Goal: Navigation & Orientation: Understand site structure

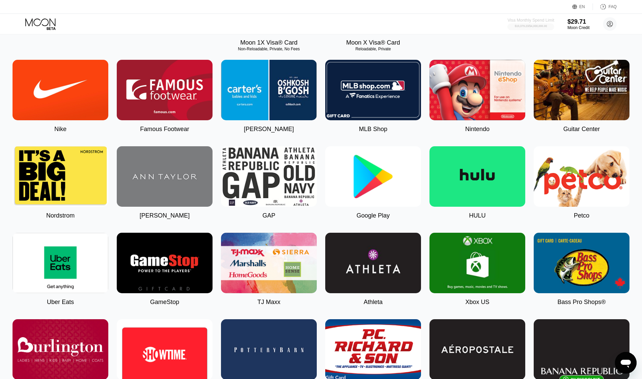
click at [538, 26] on div "$10,379.23 / $4,000,000.00" at bounding box center [530, 26] width 32 height 3
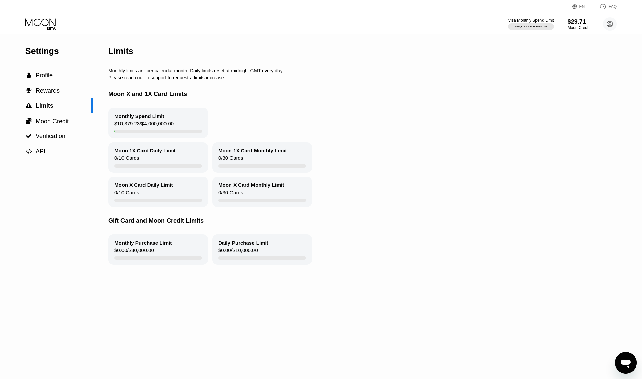
click at [430, 161] on div "Moon 1X Card Daily Limit 0 / 10 Cards Moon 1X Card Monthly Limit 0 / 30 Cards" at bounding box center [364, 157] width 513 height 30
click at [45, 149] on div " API" at bounding box center [46, 151] width 93 height 15
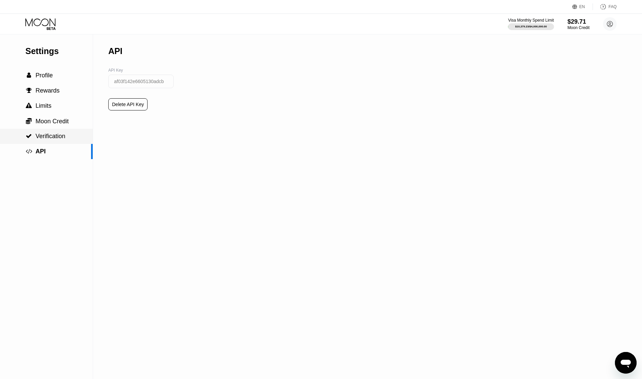
click at [53, 136] on span "Verification" at bounding box center [51, 136] width 30 height 7
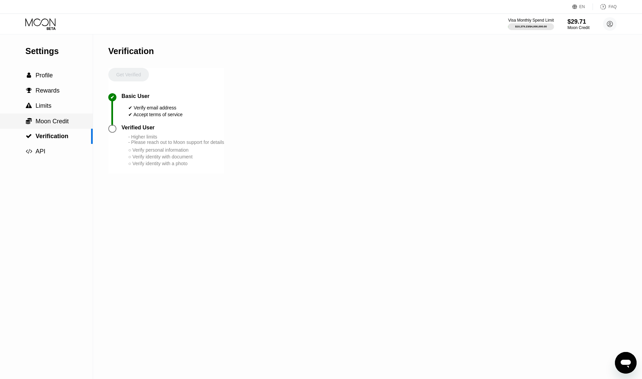
click at [57, 125] on span "Moon Credit" at bounding box center [52, 121] width 33 height 7
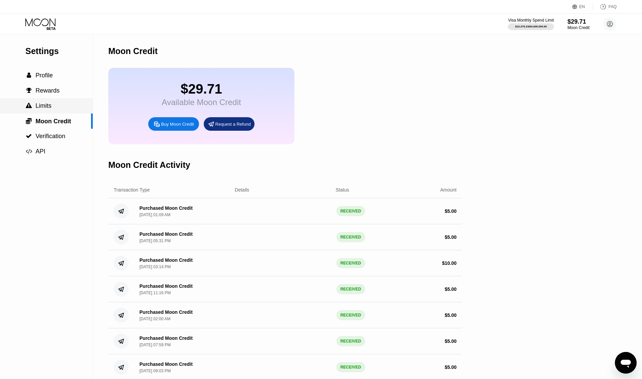
click at [66, 101] on div " Limits" at bounding box center [46, 105] width 93 height 15
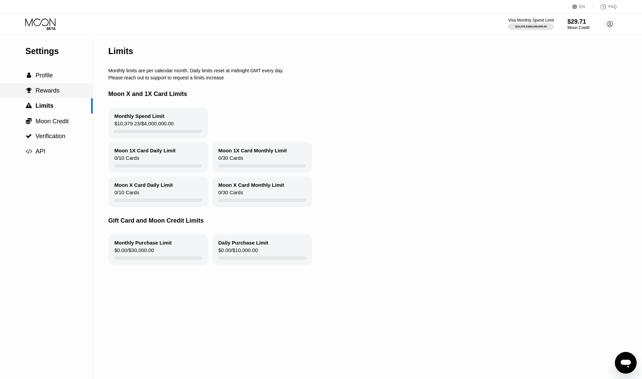
click at [69, 94] on div " Rewards" at bounding box center [46, 90] width 93 height 7
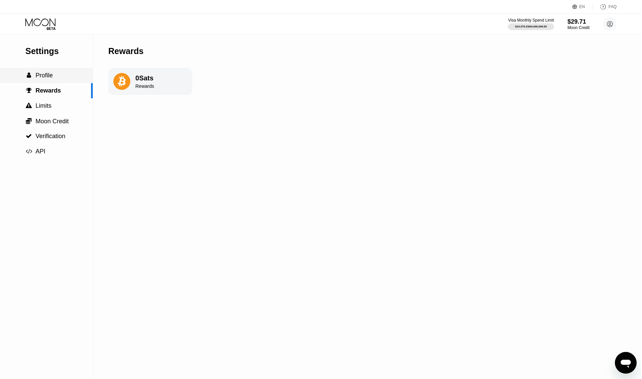
click at [43, 79] on span "Profile" at bounding box center [44, 75] width 17 height 7
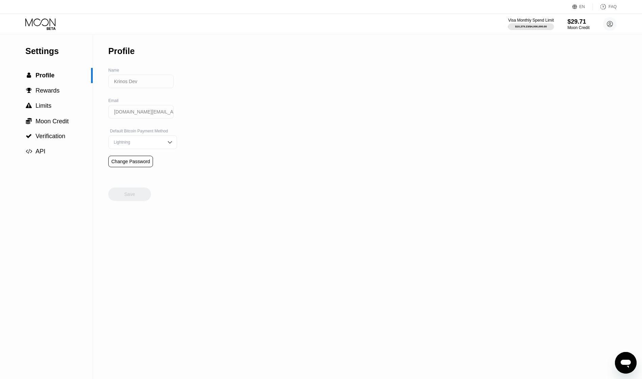
click at [57, 19] on div at bounding box center [46, 24] width 42 height 12
click at [54, 20] on icon at bounding box center [40, 24] width 31 height 12
